Goal: Find specific page/section: Find specific page/section

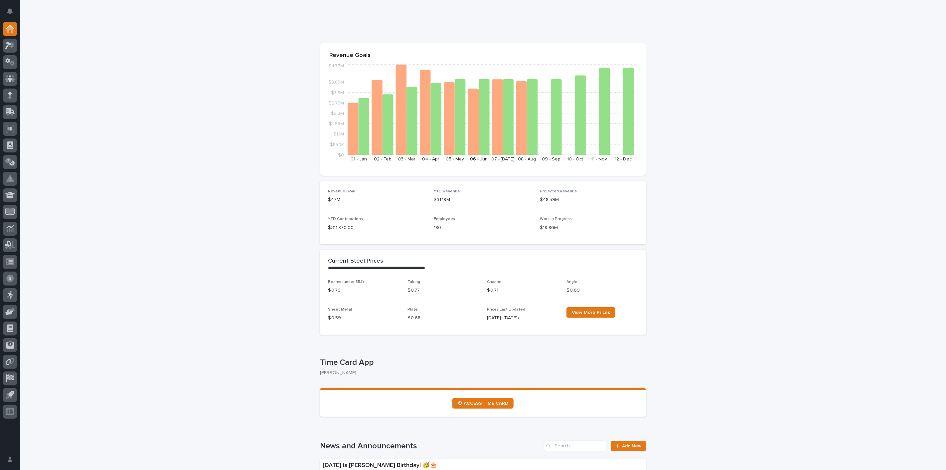
scroll to position [37, 0]
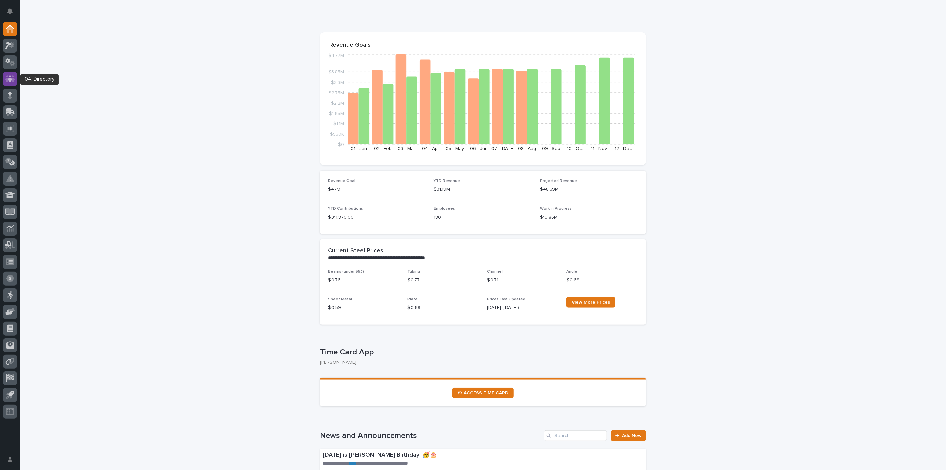
click at [8, 77] on icon at bounding box center [10, 79] width 10 height 8
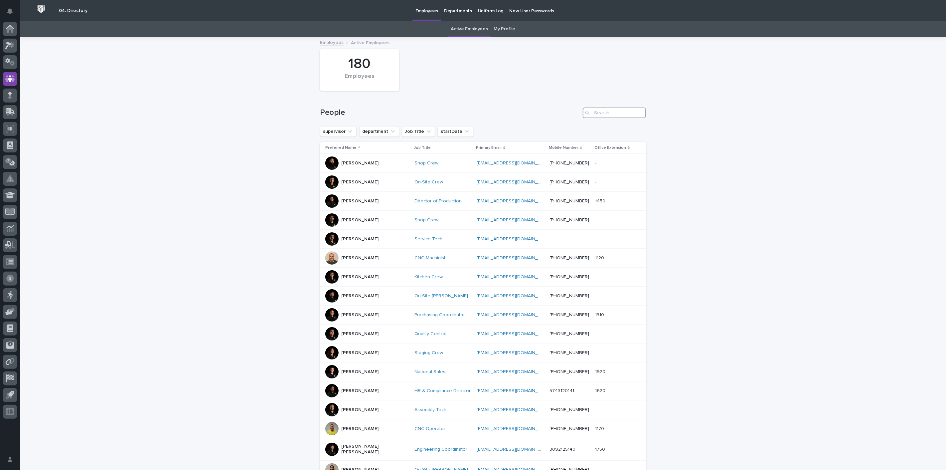
click at [604, 114] on input "Search" at bounding box center [614, 112] width 63 height 11
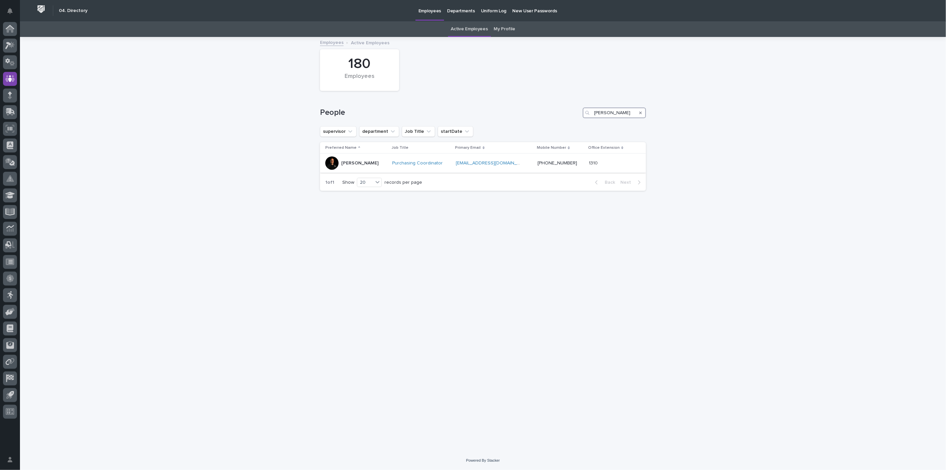
type input "arlyn"
click at [341, 162] on div "Arlyn Miller" at bounding box center [356, 162] width 62 height 13
